Goal: Information Seeking & Learning: Stay updated

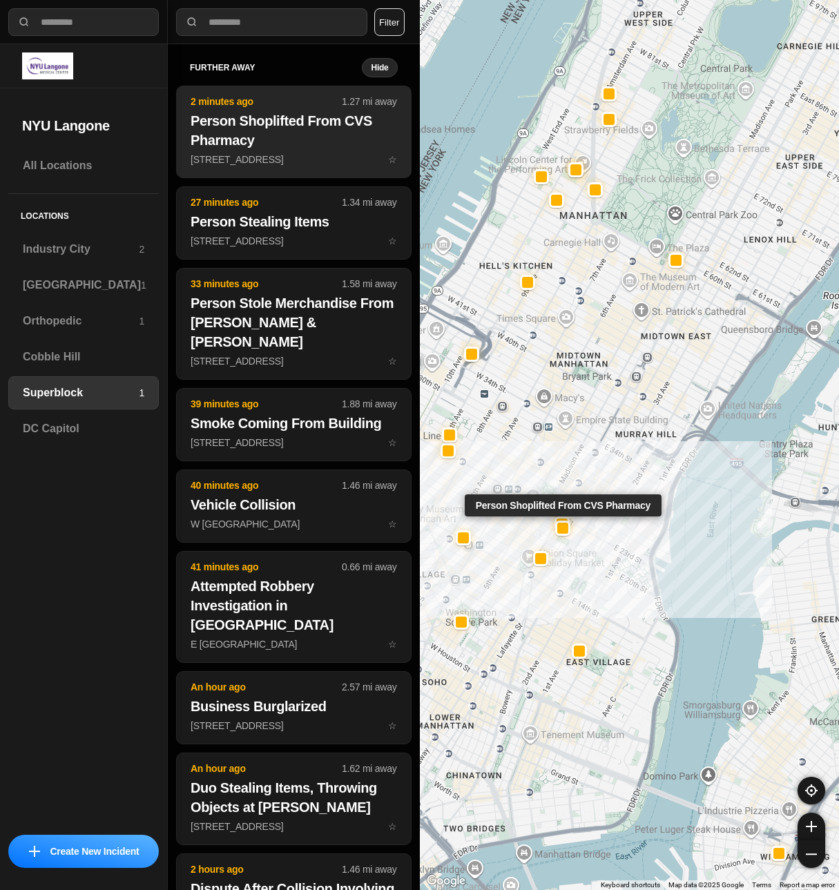
click at [328, 162] on p "[STREET_ADDRESS] ☆" at bounding box center [293, 160] width 206 height 14
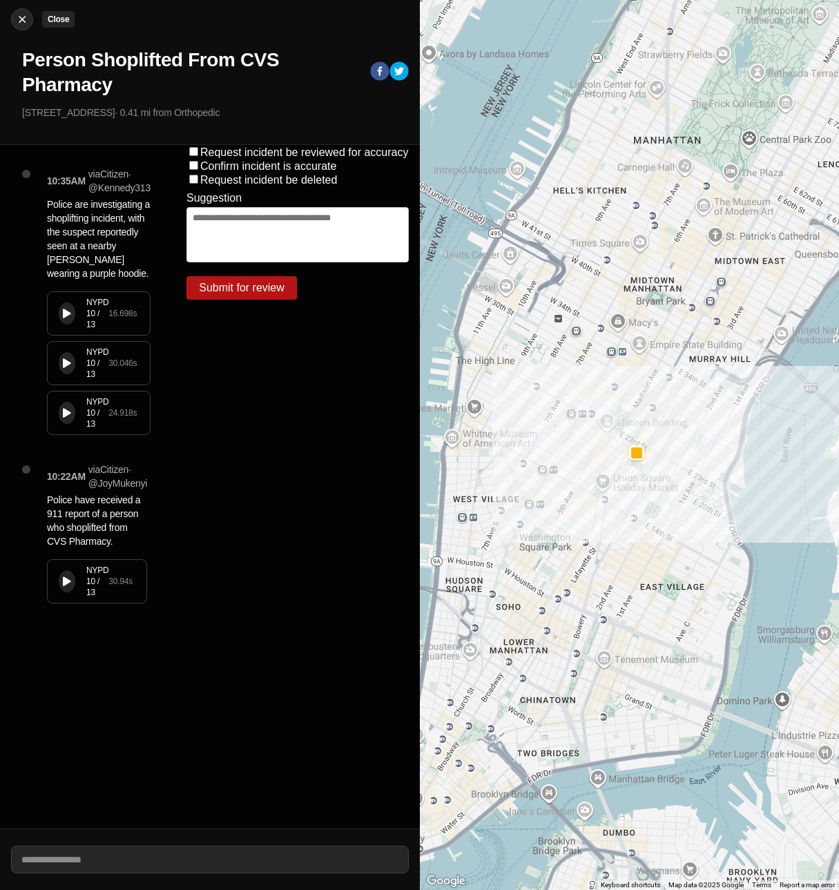
click at [19, 16] on img at bounding box center [22, 19] width 14 height 14
select select "*"
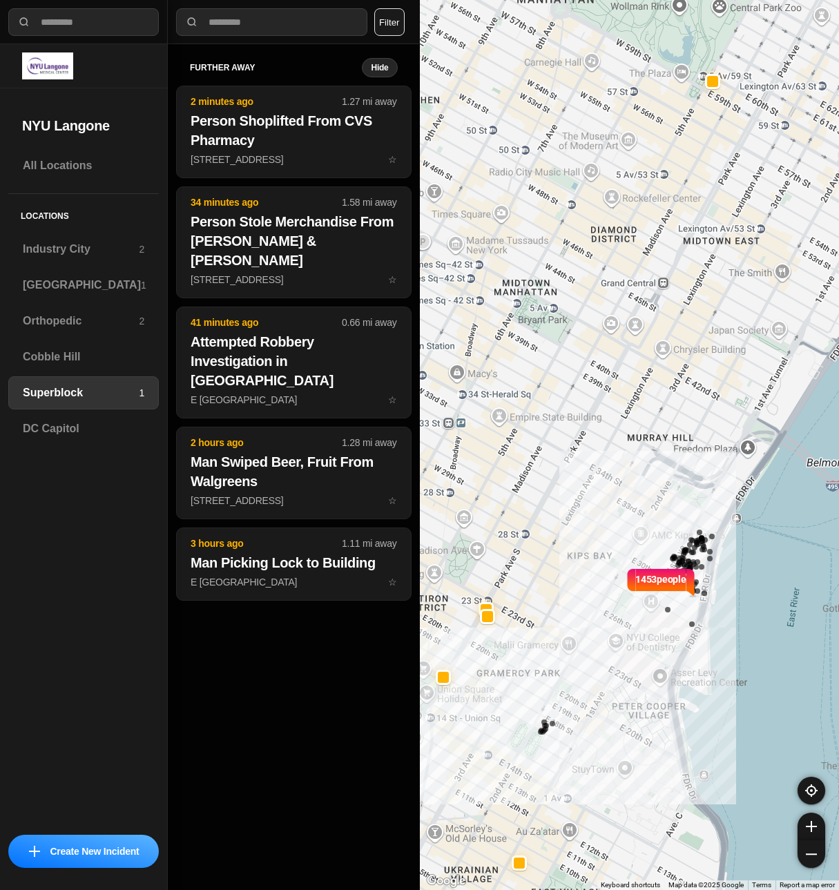
drag, startPoint x: 704, startPoint y: 558, endPoint x: 755, endPoint y: 585, distance: 58.1
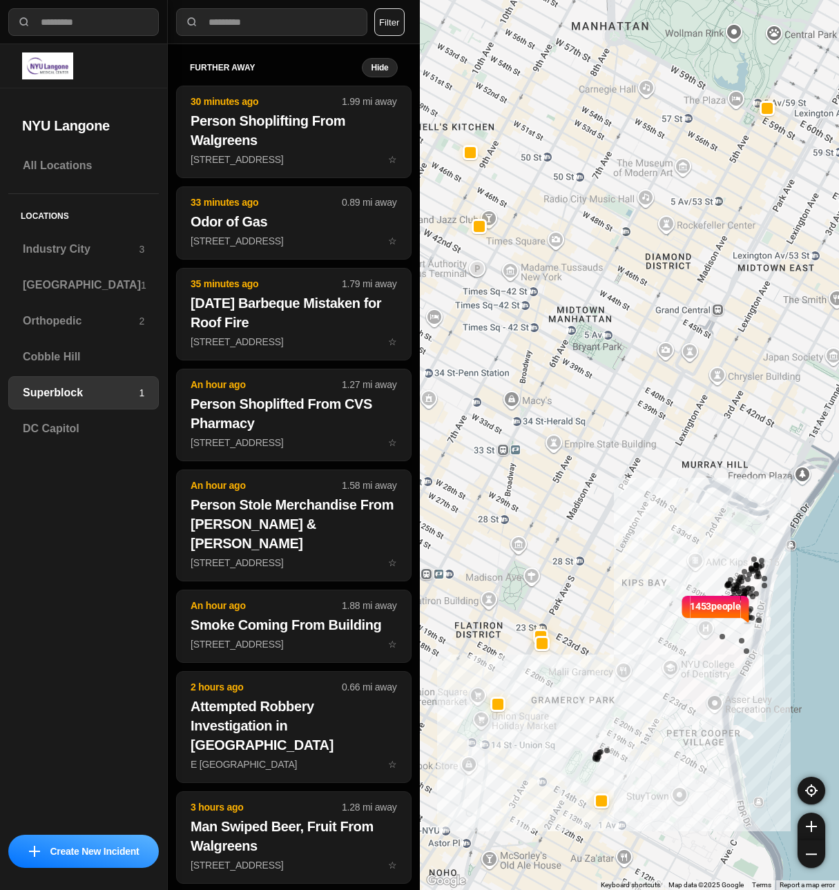
drag, startPoint x: 509, startPoint y: 402, endPoint x: 543, endPoint y: 413, distance: 35.4
click at [543, 413] on div "1453 people" at bounding box center [630, 445] width 420 height 890
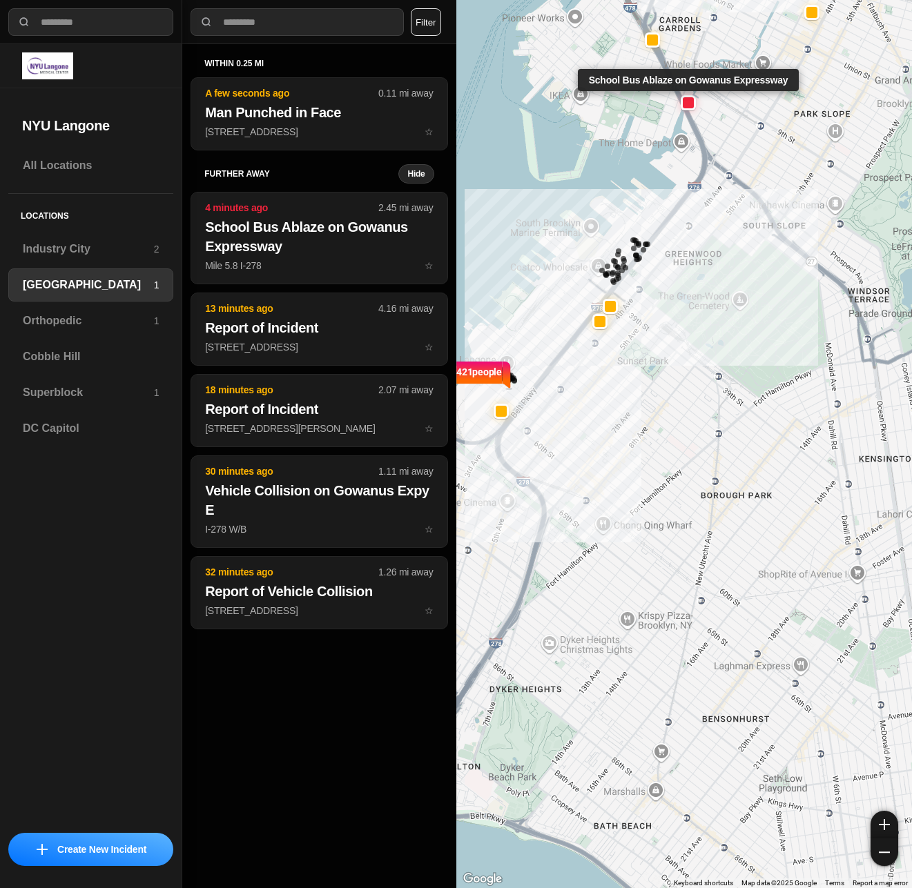
select select "*"
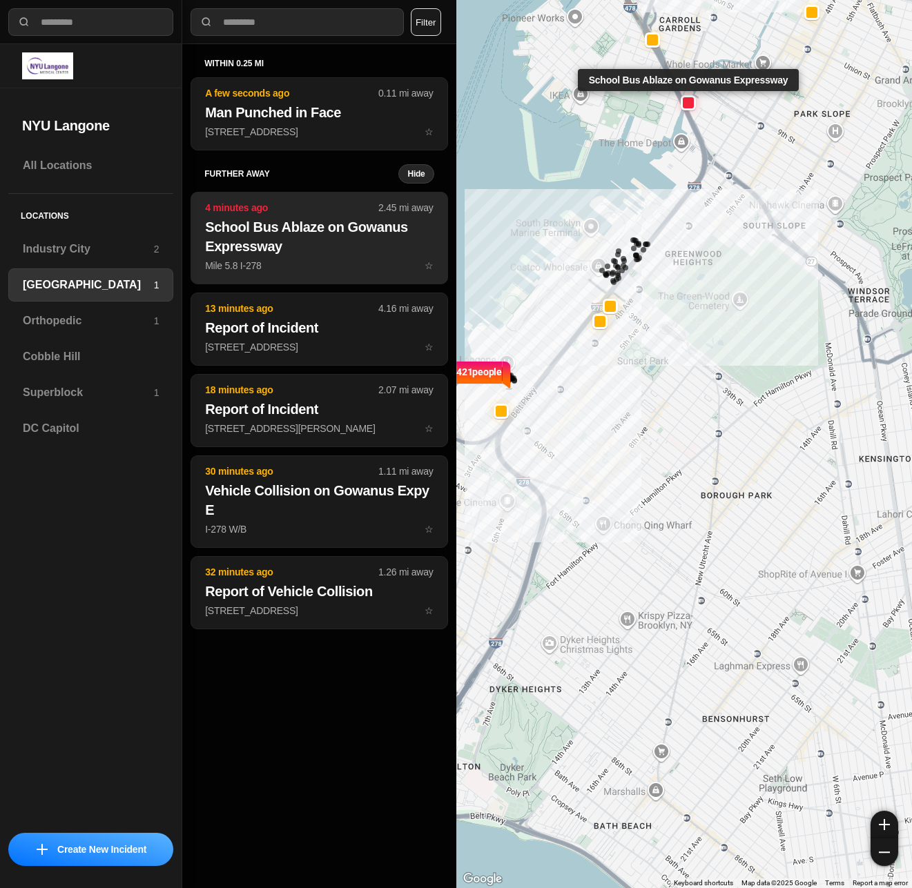
click at [319, 223] on h2 "School Bus Ablaze on Gowanus Expressway" at bounding box center [319, 236] width 228 height 39
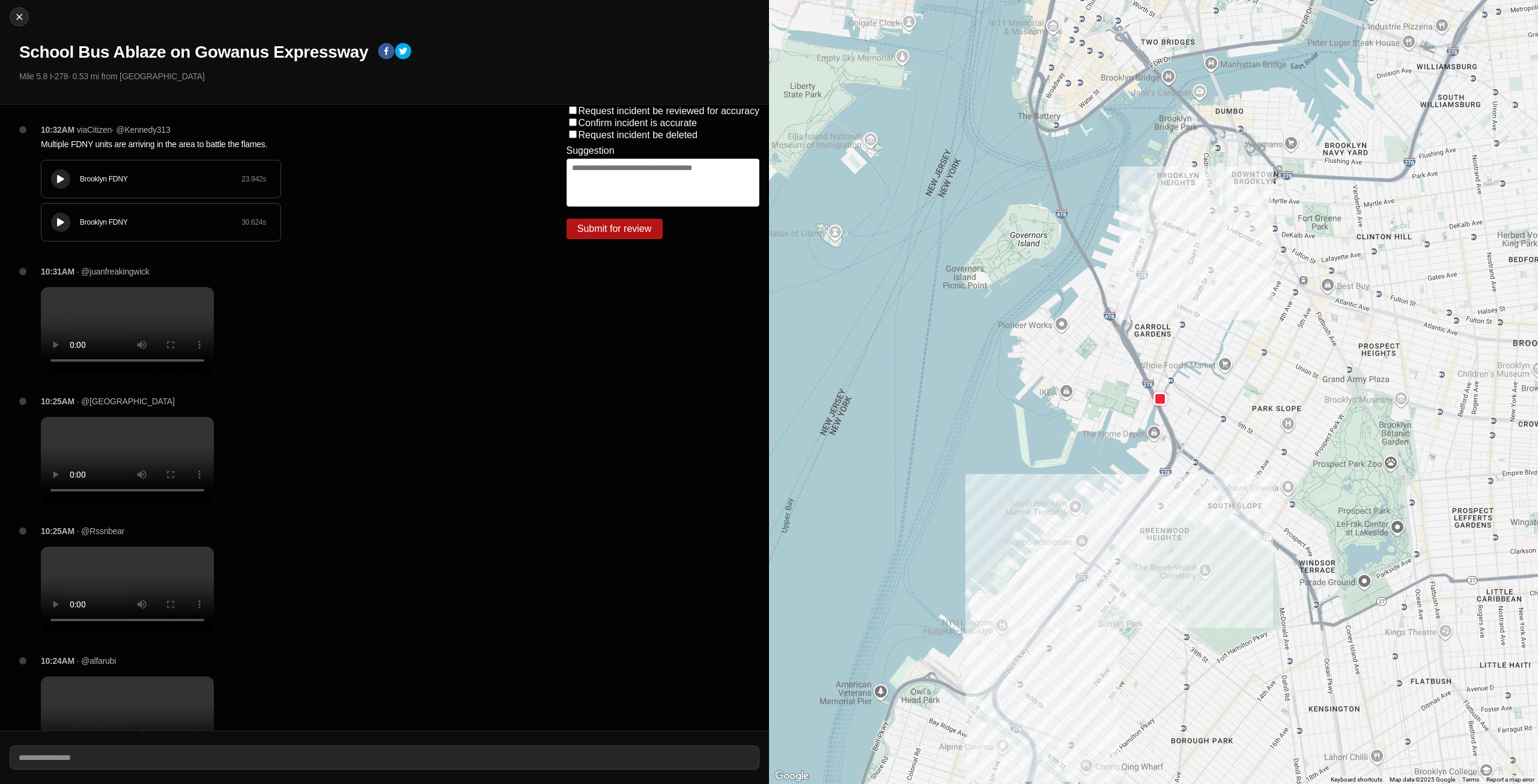
click at [73, 176] on div "Brooklyn FDNY 23.942 s" at bounding box center [161, 178] width 239 height 37
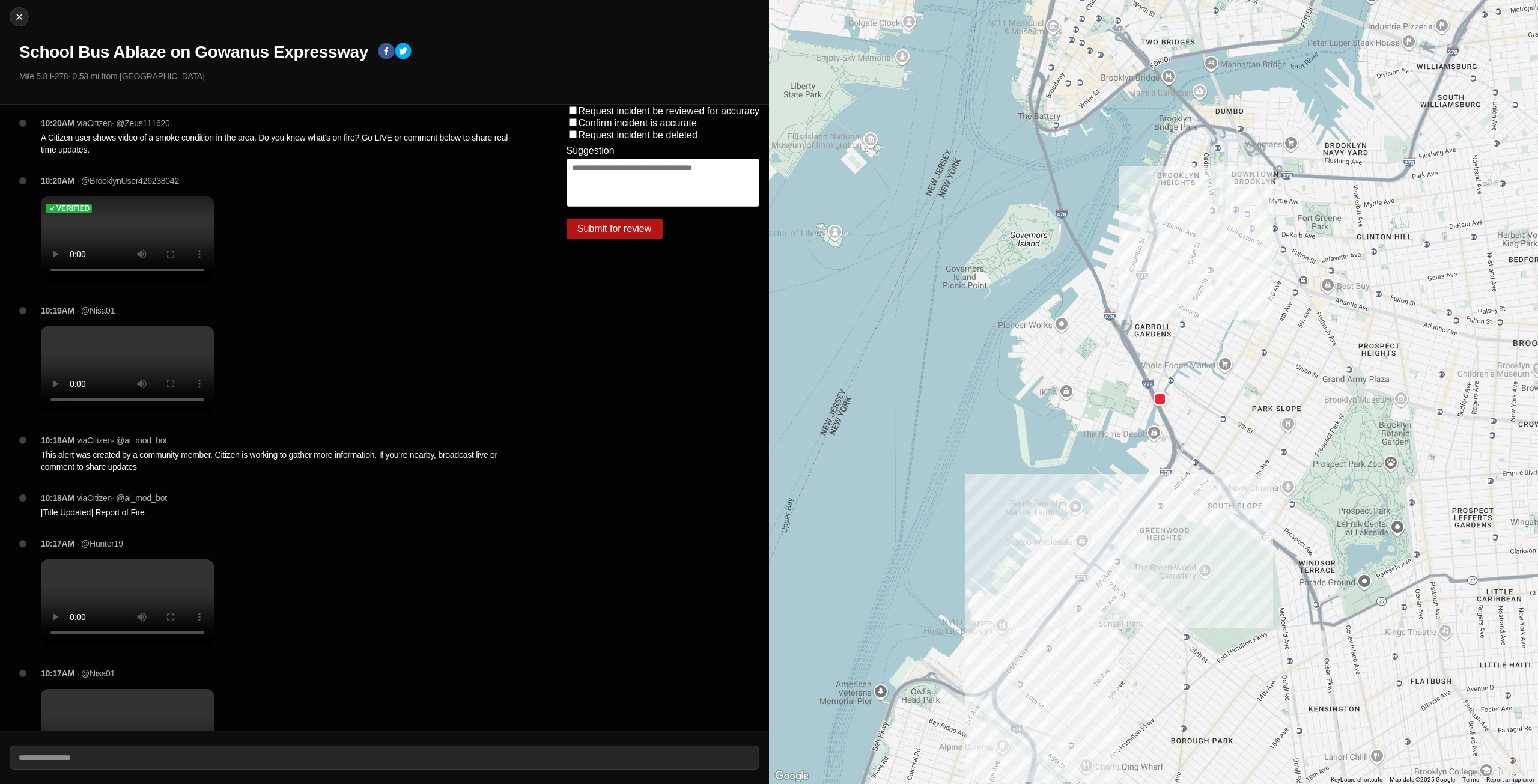
scroll to position [1894, 0]
click at [68, 84] on button at bounding box center [61, 75] width 19 height 19
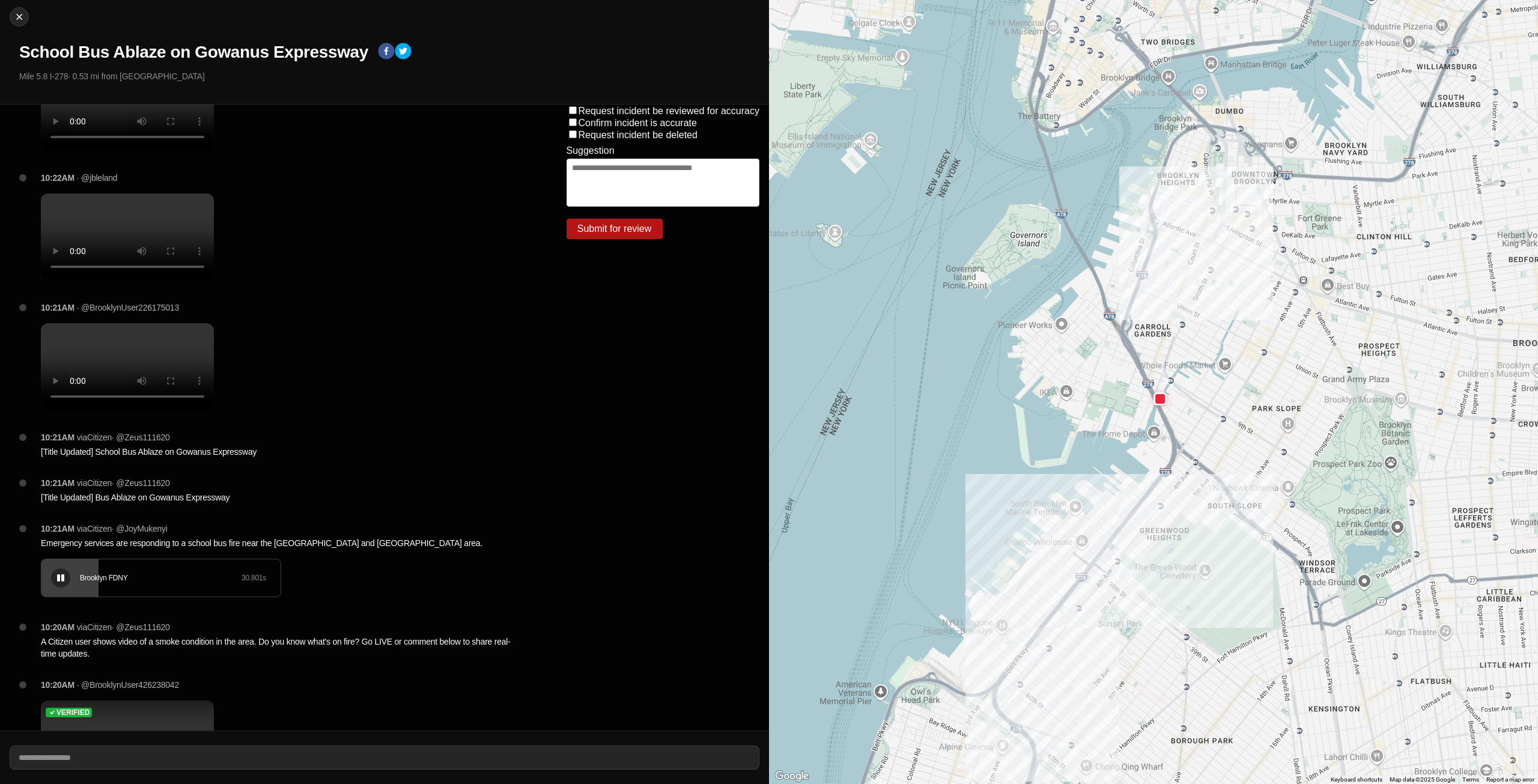
scroll to position [1562, 0]
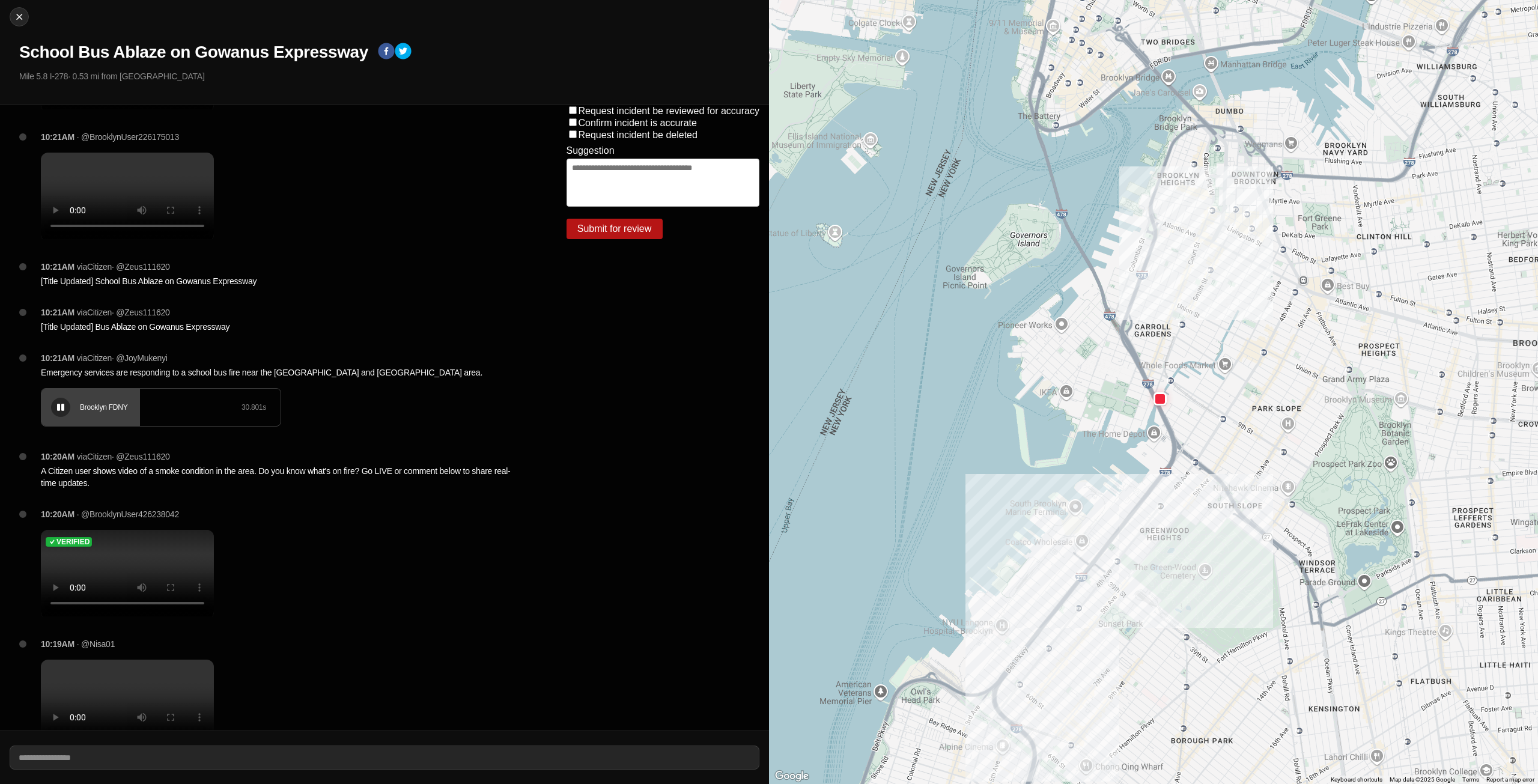
click at [60, 412] on icon at bounding box center [61, 407] width 7 height 8
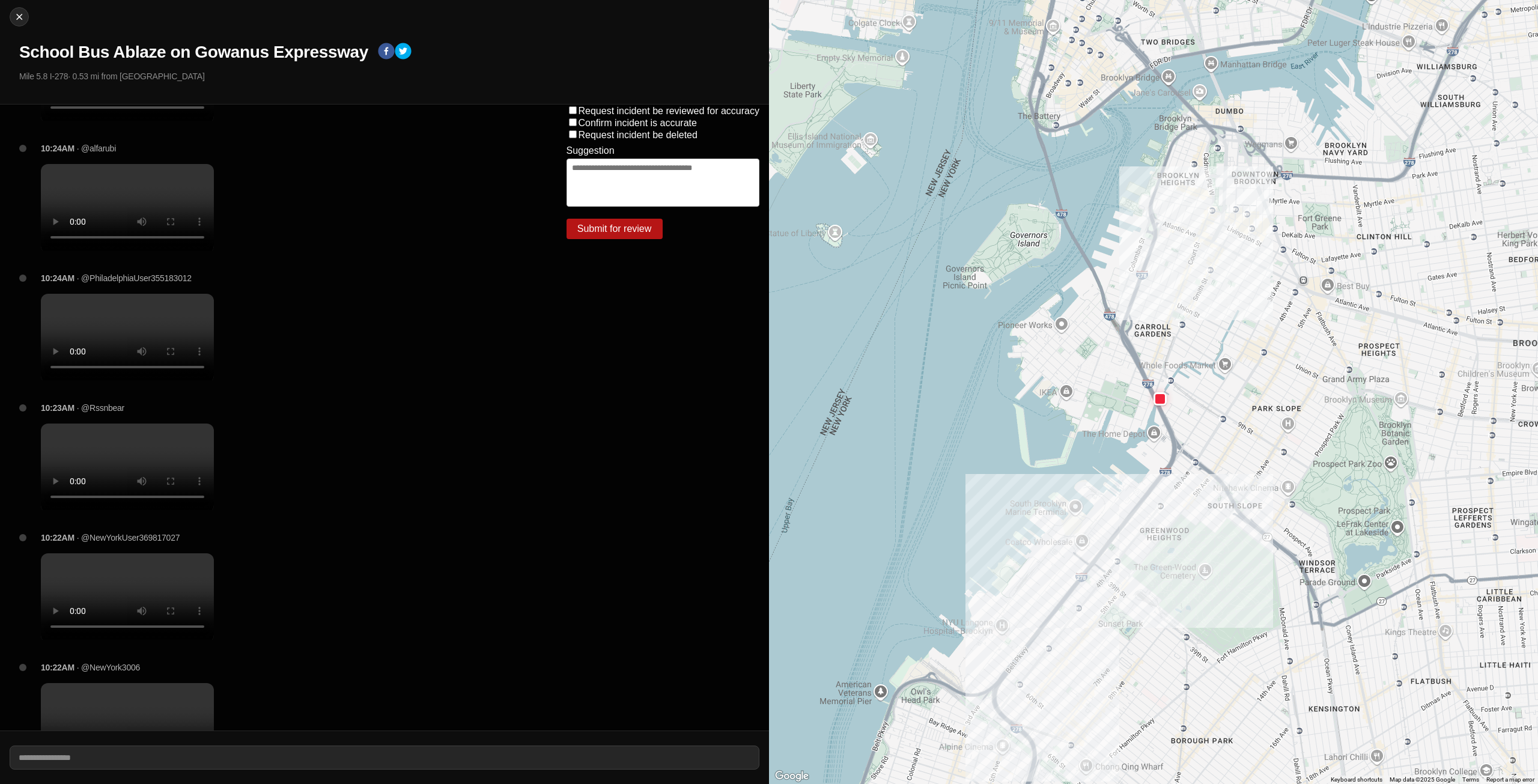
scroll to position [480, 0]
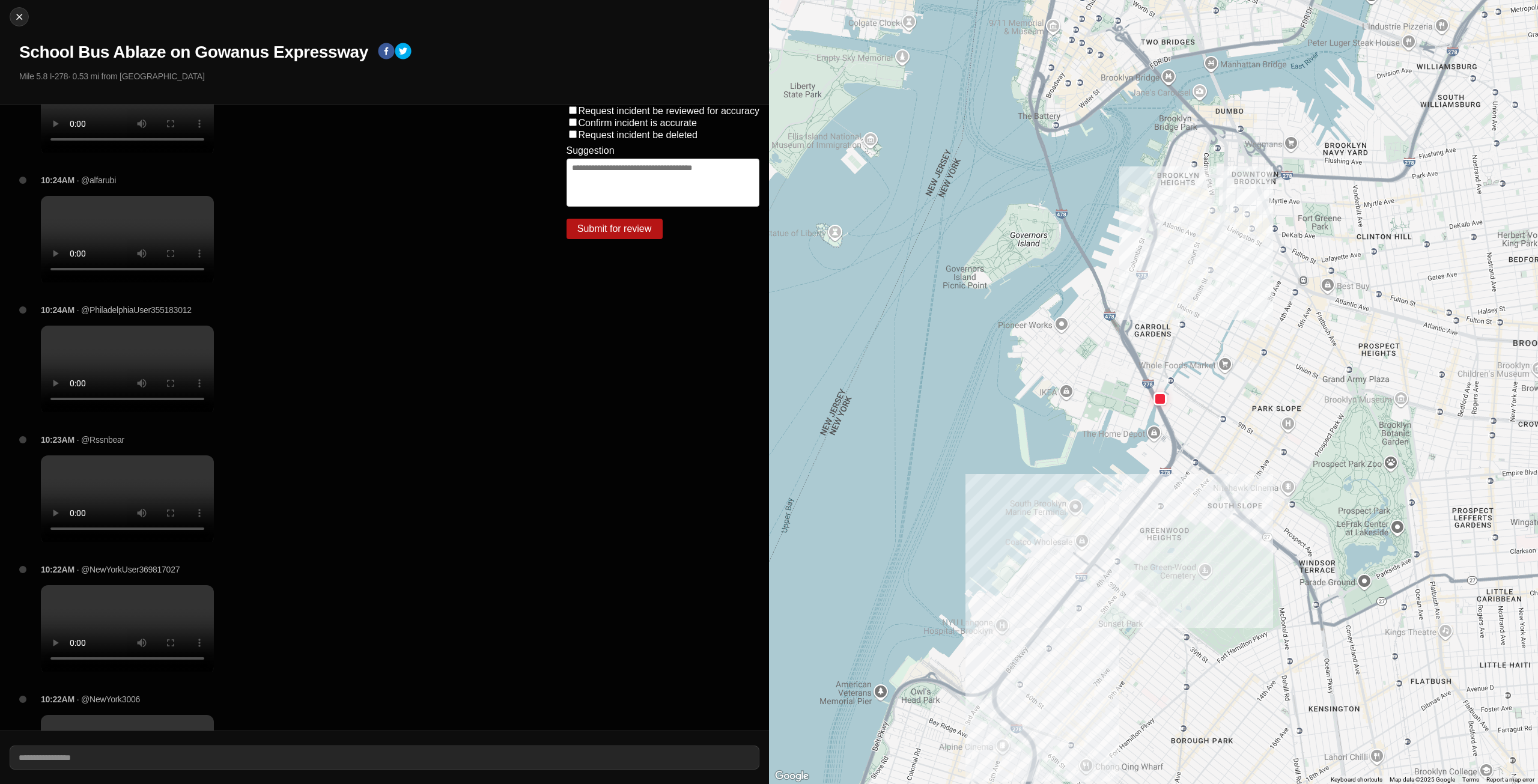
click at [127, 410] on video at bounding box center [127, 368] width 173 height 86
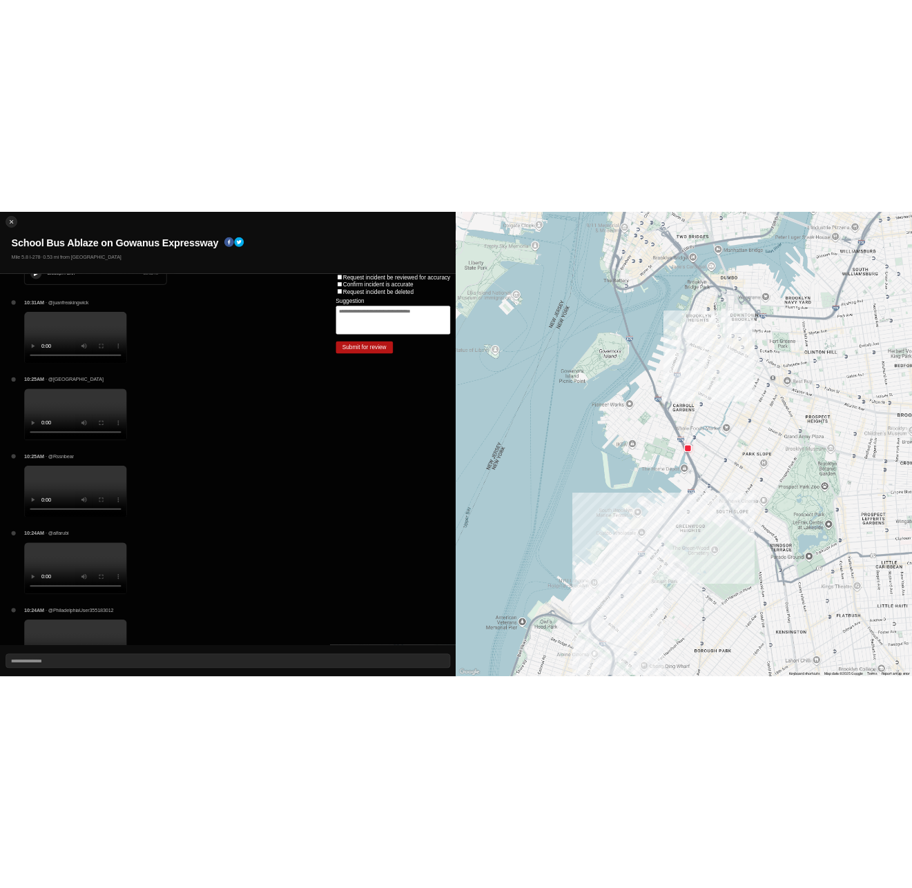
scroll to position [0, 0]
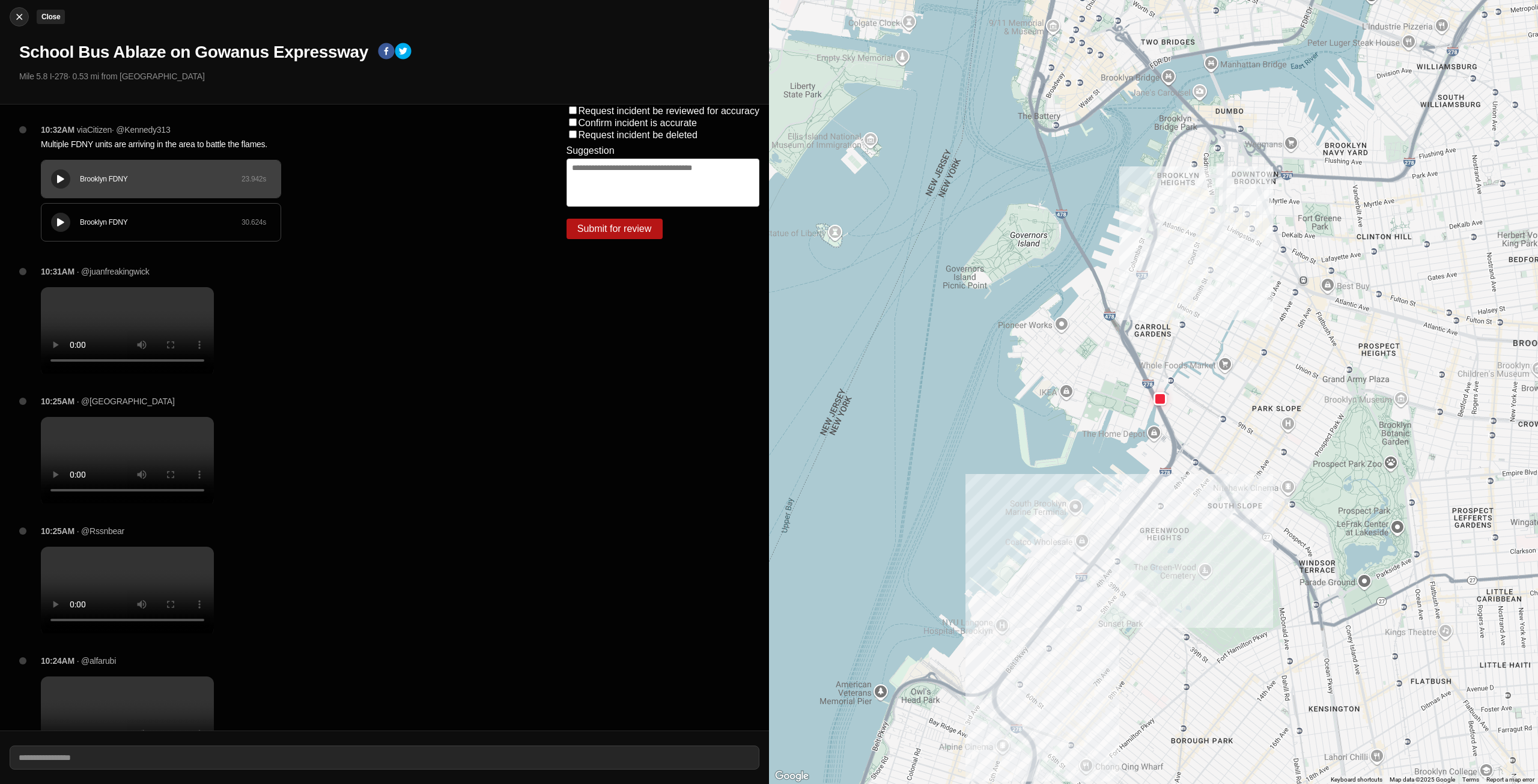
click at [26, 13] on div at bounding box center [19, 17] width 18 height 12
select select "*"
